Goal: Use online tool/utility: Utilize a website feature to perform a specific function

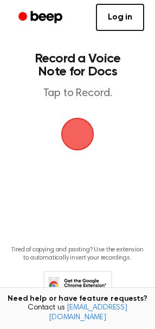
click at [83, 131] on span "button" at bounding box center [77, 134] width 30 height 30
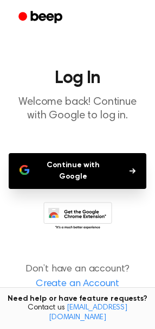
click at [72, 170] on button "Continue with Google" at bounding box center [78, 171] width 138 height 36
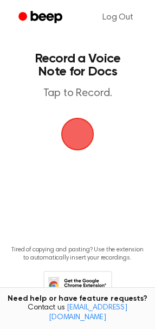
click at [71, 134] on span "button" at bounding box center [77, 134] width 30 height 30
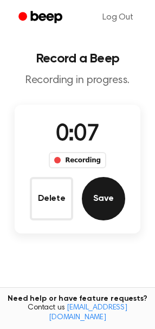
click at [106, 209] on button "Save" at bounding box center [103, 198] width 43 height 43
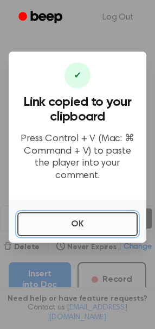
click at [92, 217] on button "OK" at bounding box center [77, 224] width 120 height 24
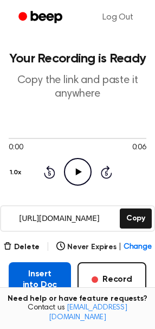
click at [44, 277] on button "Insert into Doc" at bounding box center [40, 279] width 62 height 35
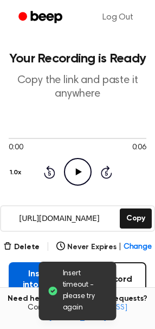
click at [19, 278] on button "Insert into Doc" at bounding box center [40, 279] width 62 height 35
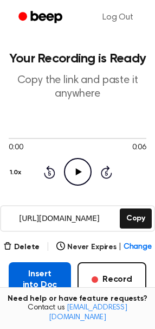
click at [48, 291] on button "Insert into Doc" at bounding box center [40, 279] width 62 height 35
